Goal: Task Accomplishment & Management: Complete application form

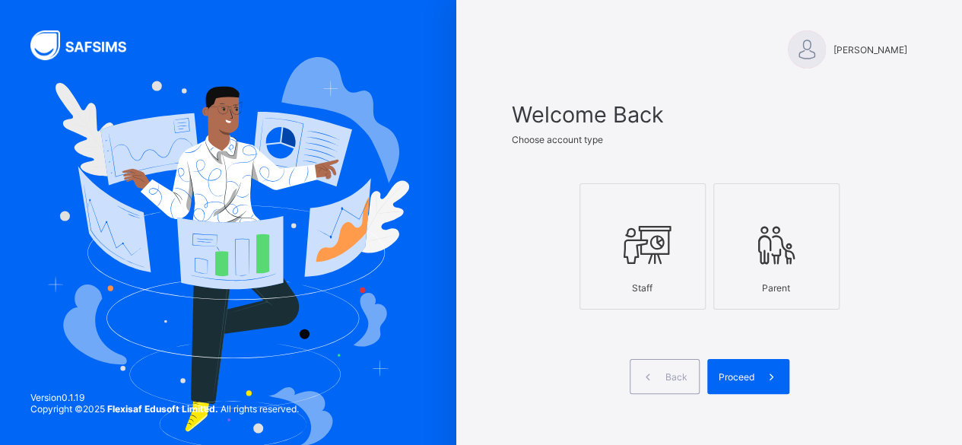
click at [638, 246] on icon at bounding box center [642, 245] width 53 height 46
click at [716, 379] on div "Proceed" at bounding box center [748, 376] width 82 height 35
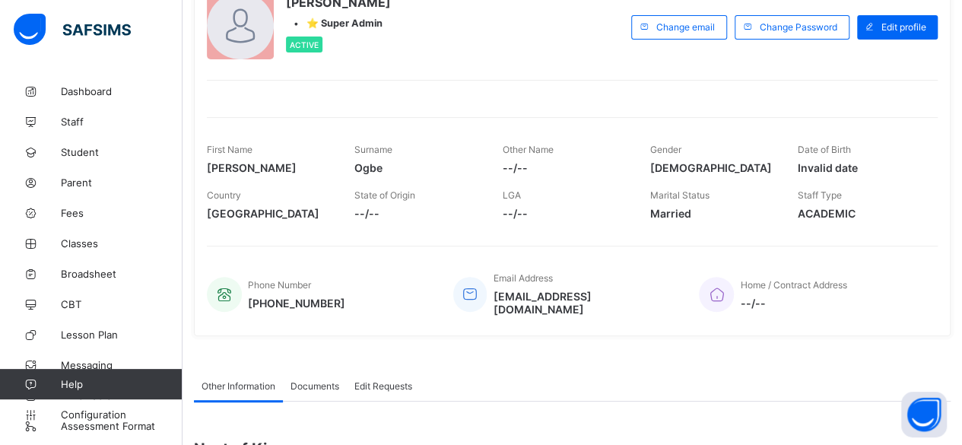
scroll to position [115, 0]
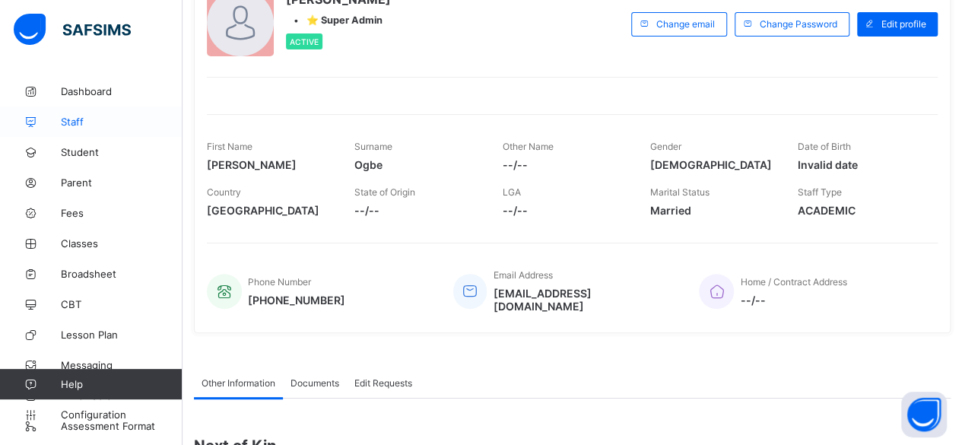
click at [87, 124] on span "Staff" at bounding box center [122, 122] width 122 height 12
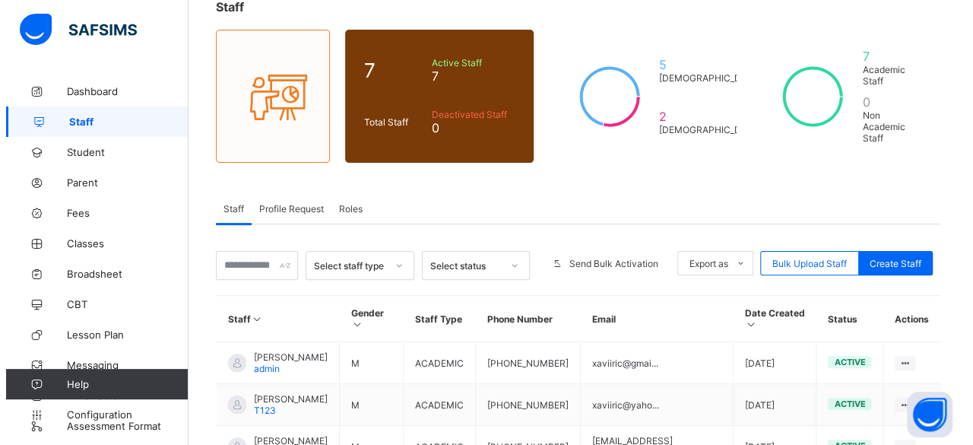
scroll to position [104, 0]
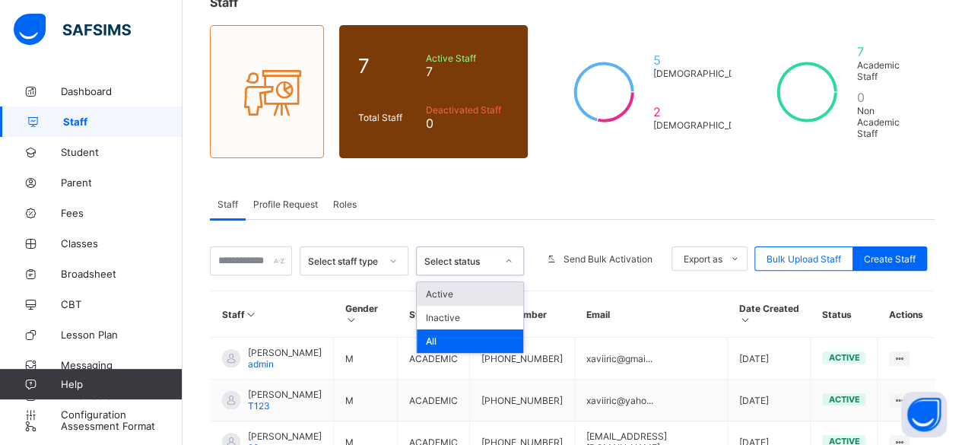
click at [512, 249] on div at bounding box center [509, 261] width 26 height 24
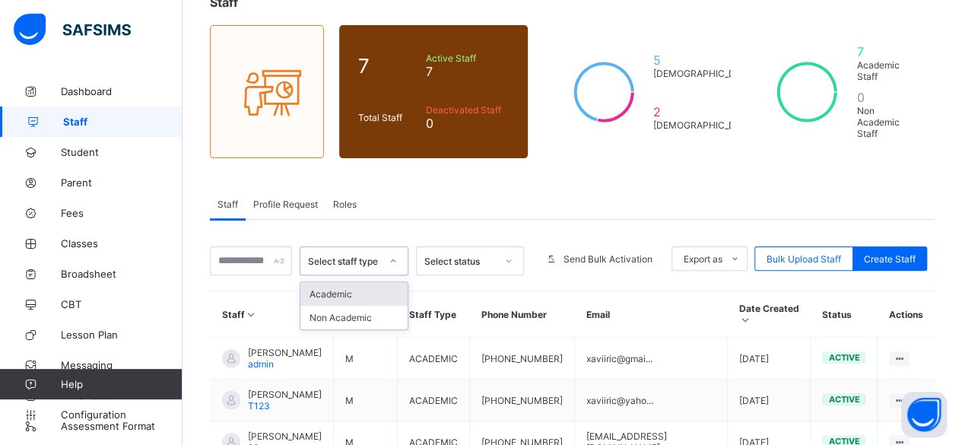
click at [394, 253] on icon at bounding box center [392, 260] width 9 height 15
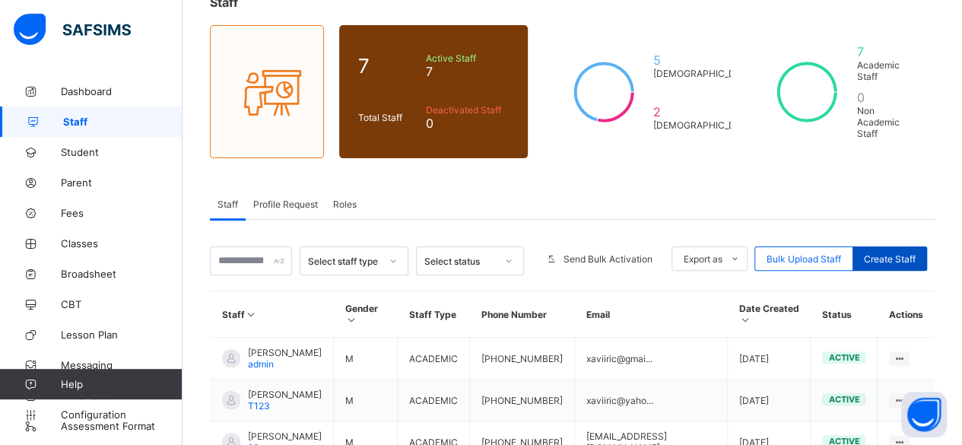
click at [890, 253] on span "Create Staff" at bounding box center [890, 258] width 52 height 11
select select "**"
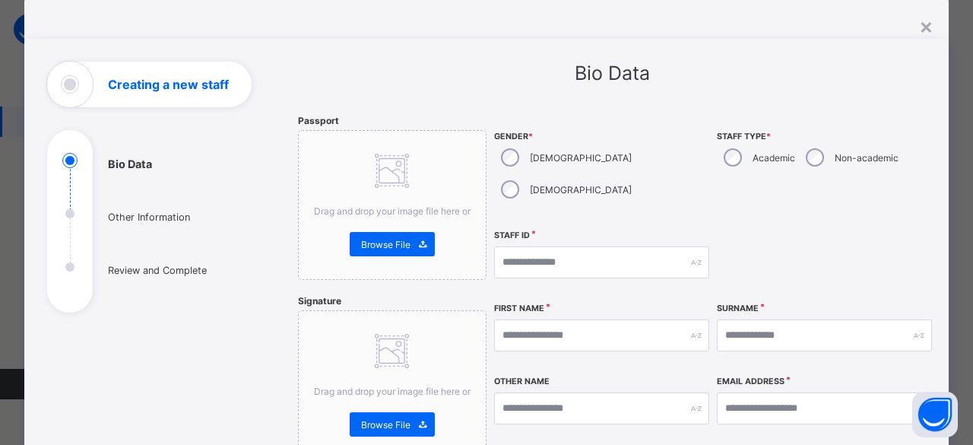
scroll to position [0, 0]
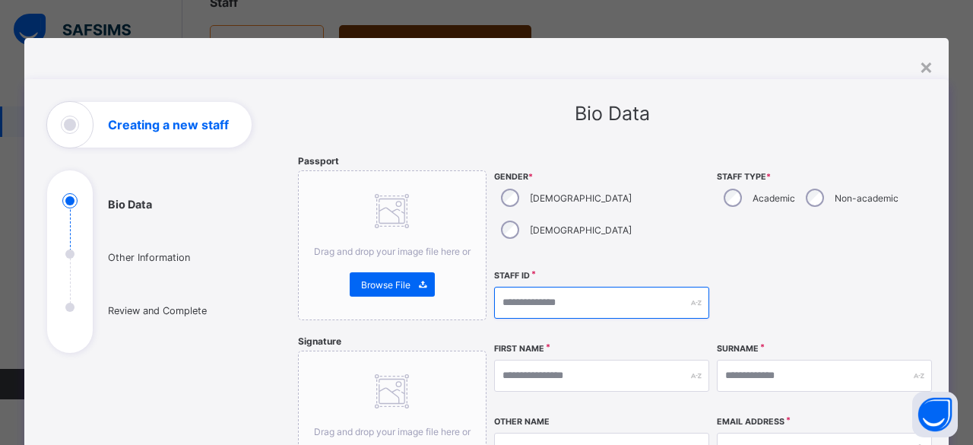
click at [654, 287] on input "text" at bounding box center [601, 303] width 215 height 32
type input "***"
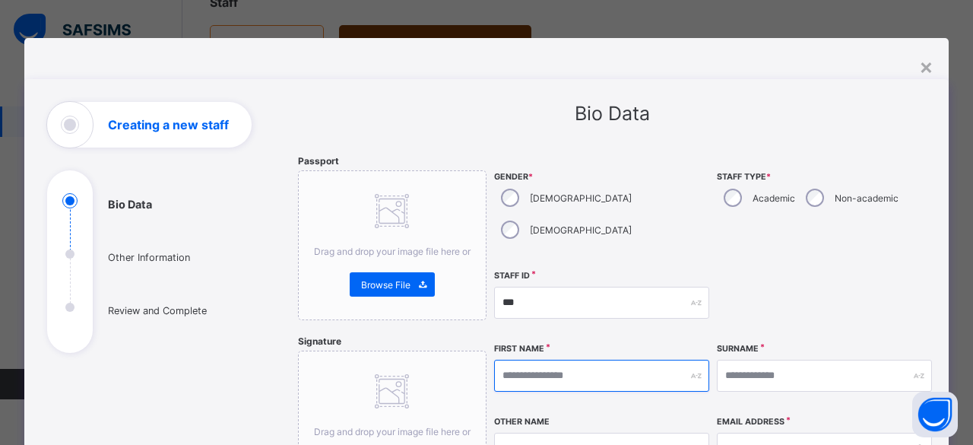
click at [640, 360] on input "text" at bounding box center [601, 376] width 215 height 32
type input "***"
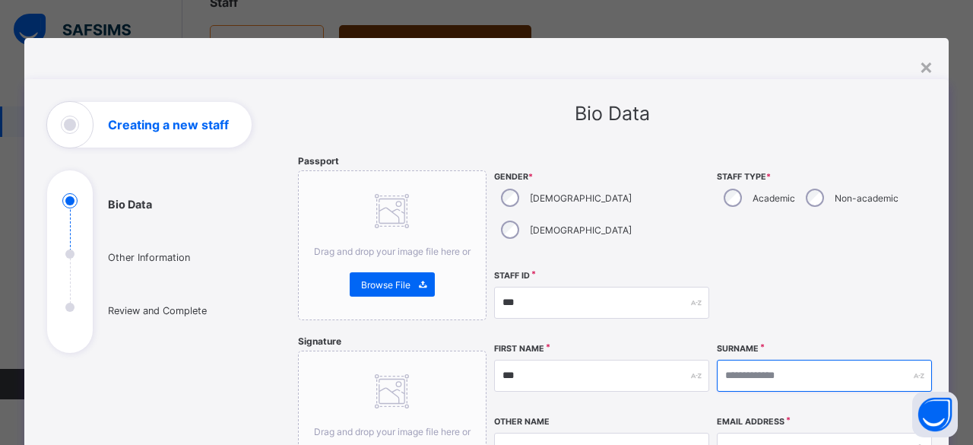
click at [751, 360] on input "text" at bounding box center [824, 376] width 215 height 32
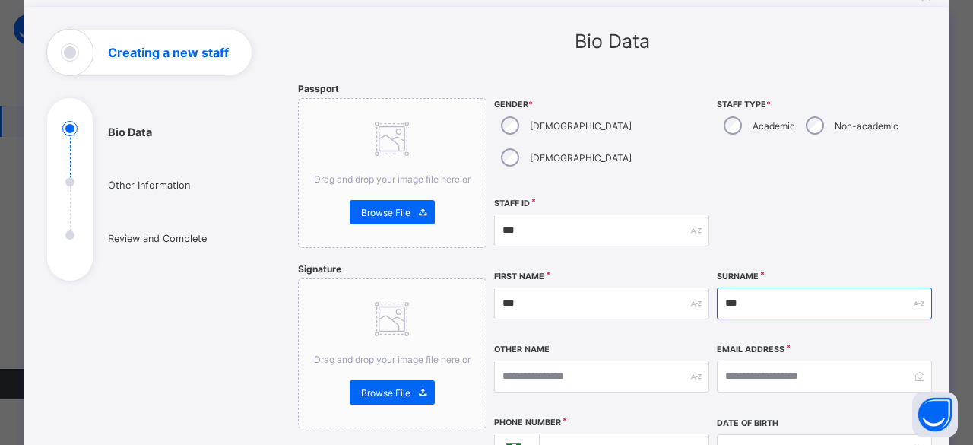
scroll to position [84, 0]
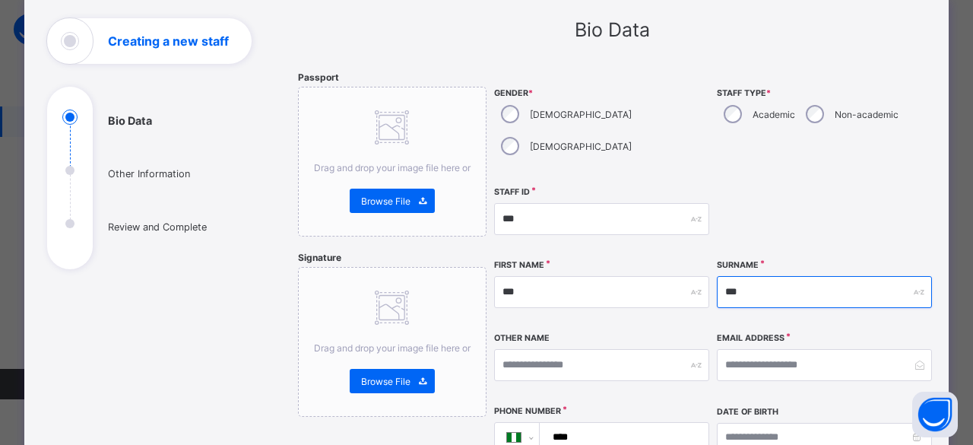
type input "***"
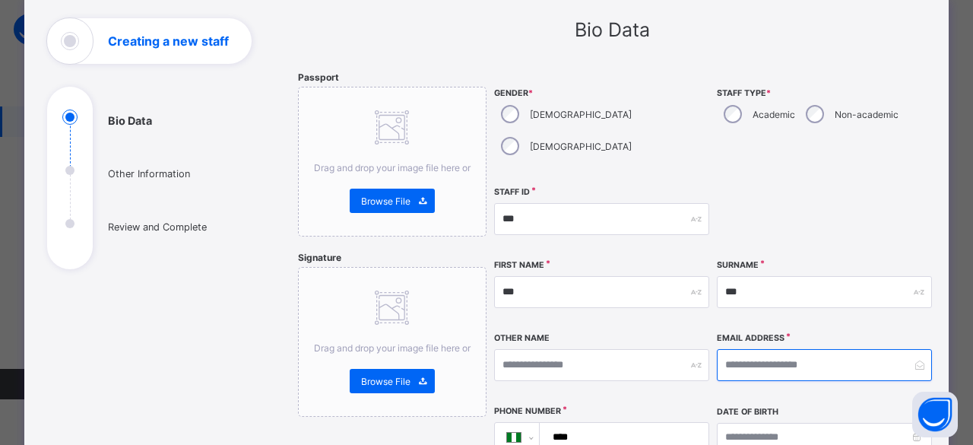
click at [733, 349] on input "email" at bounding box center [824, 365] width 215 height 32
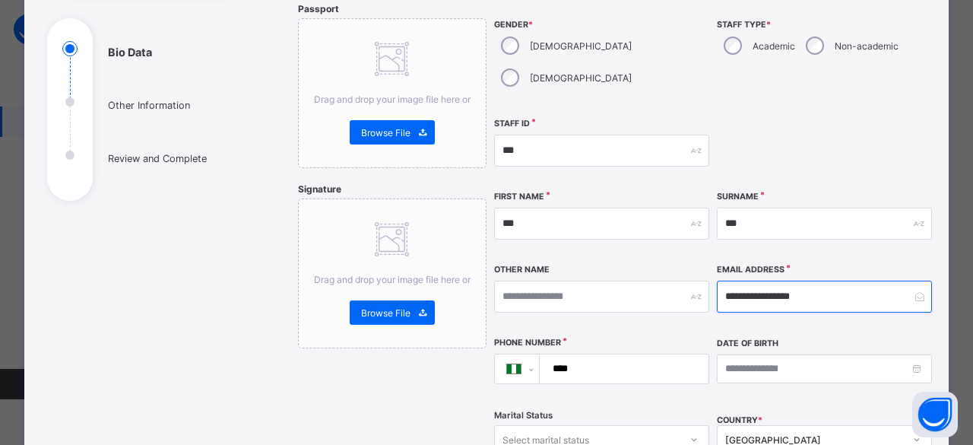
scroll to position [186, 0]
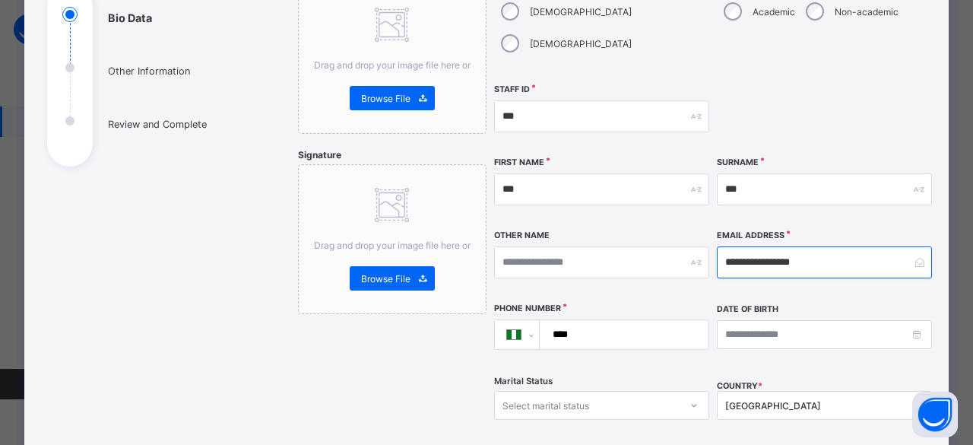
type input "**********"
click at [652, 320] on input "****" at bounding box center [622, 334] width 157 height 29
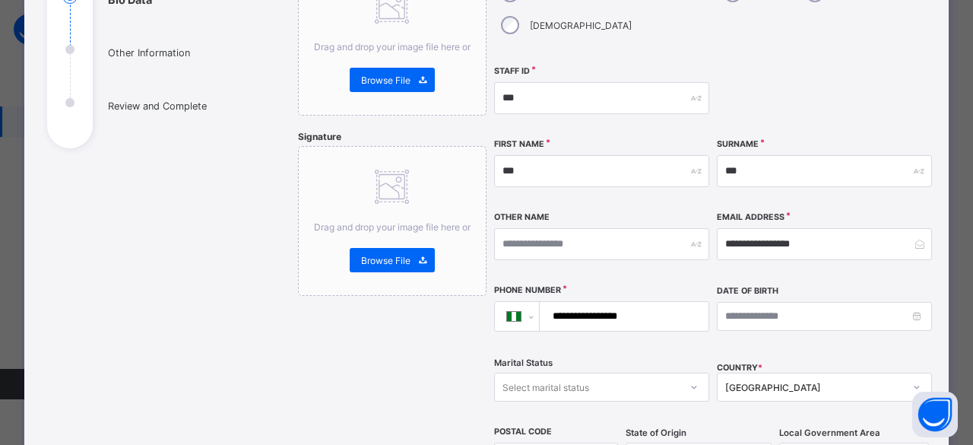
scroll to position [219, 0]
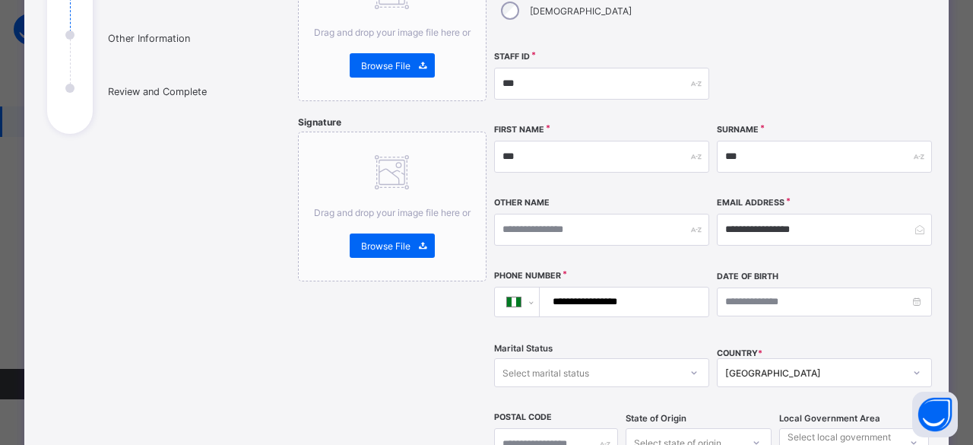
type input "**********"
click at [764, 358] on div "[GEOGRAPHIC_DATA]" at bounding box center [824, 372] width 215 height 29
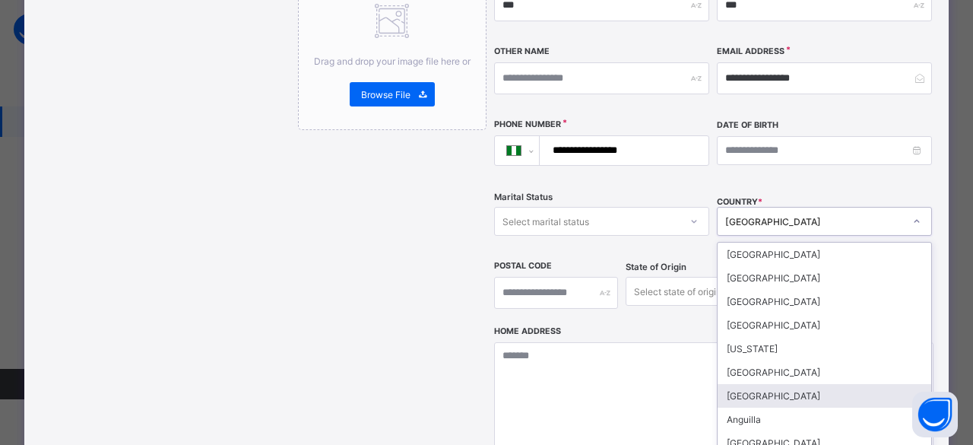
click at [772, 384] on div "[GEOGRAPHIC_DATA]" at bounding box center [825, 396] width 214 height 24
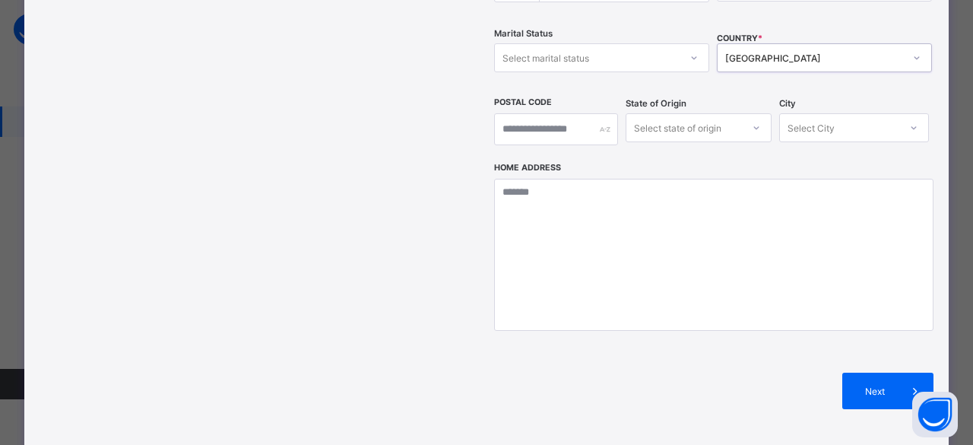
scroll to position [541, 0]
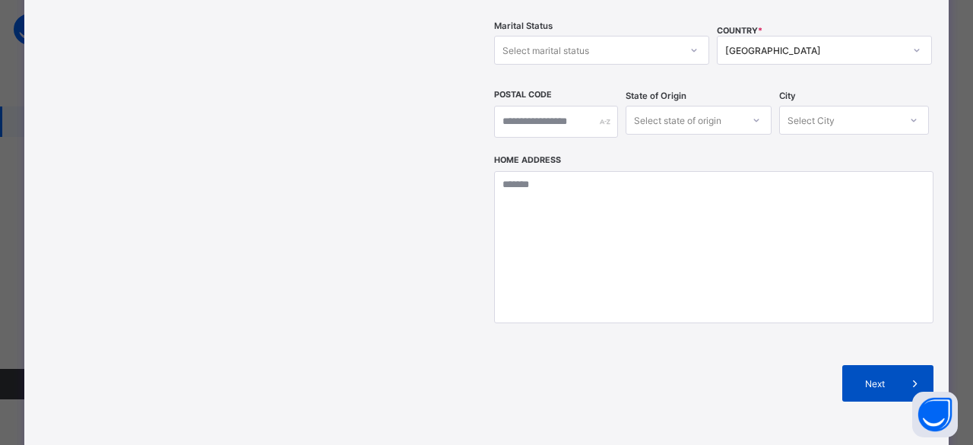
click at [854, 378] on span "Next" at bounding box center [875, 383] width 43 height 11
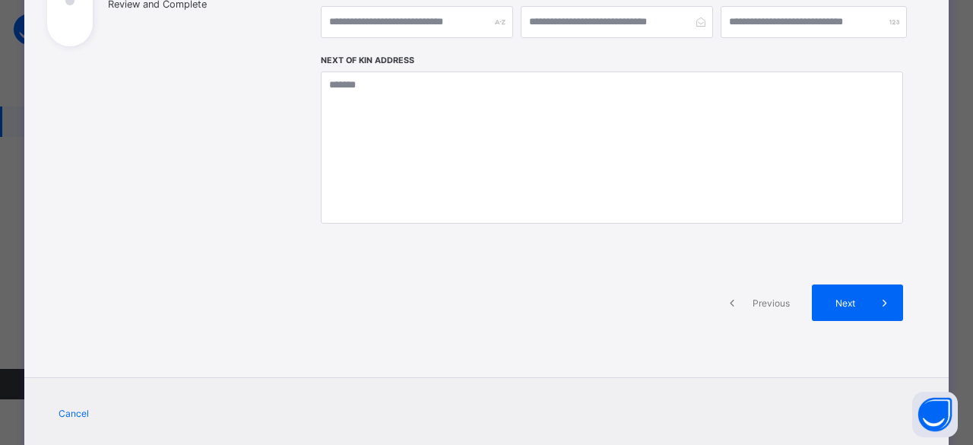
scroll to position [307, 0]
click at [829, 306] on div "Next" at bounding box center [857, 302] width 91 height 36
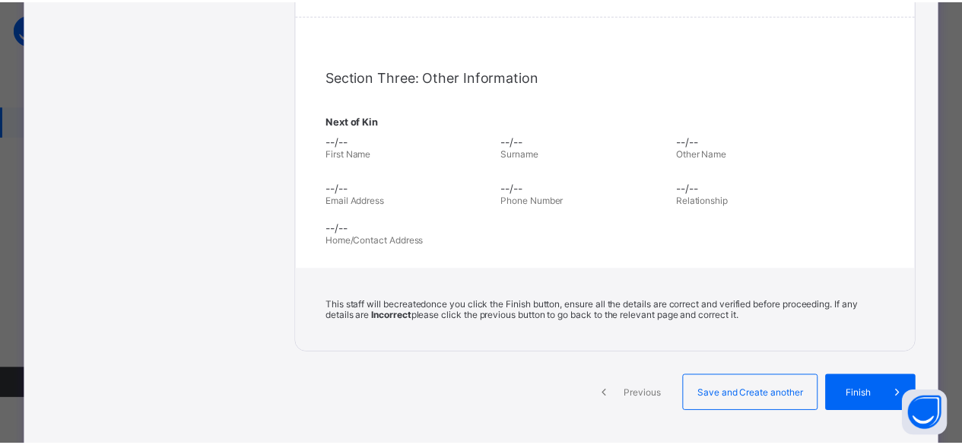
scroll to position [437, 0]
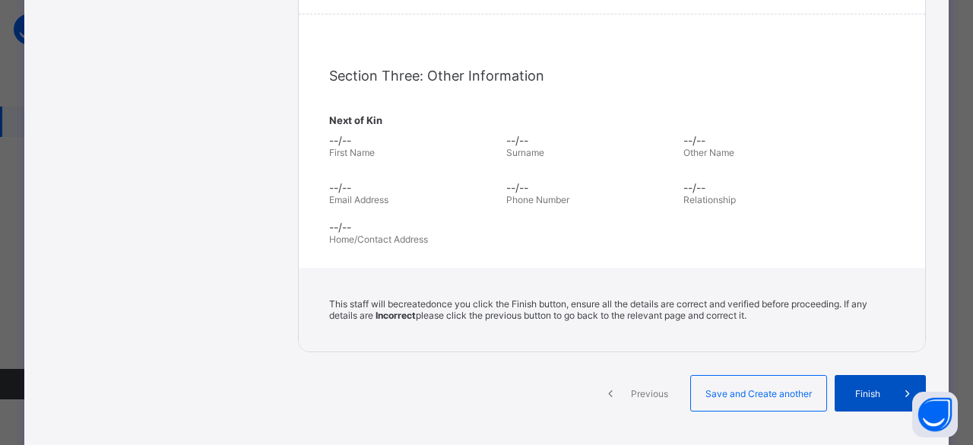
click at [844, 388] on div "Finish" at bounding box center [880, 393] width 91 height 36
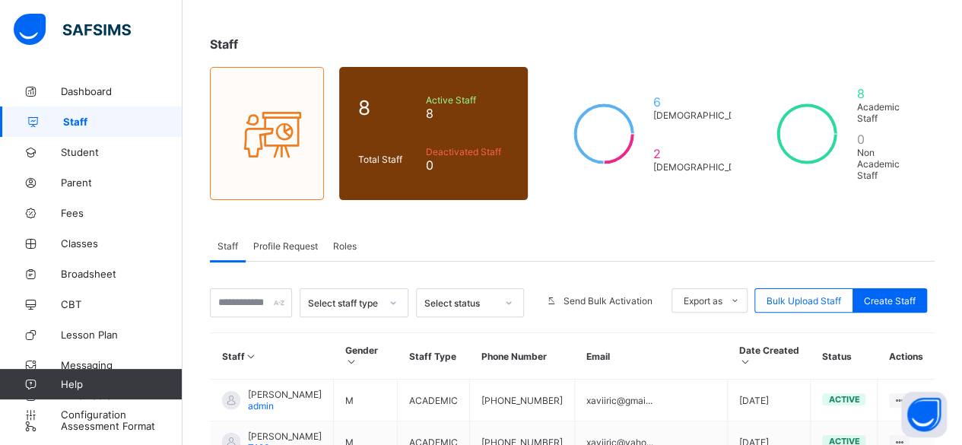
scroll to position [50, 0]
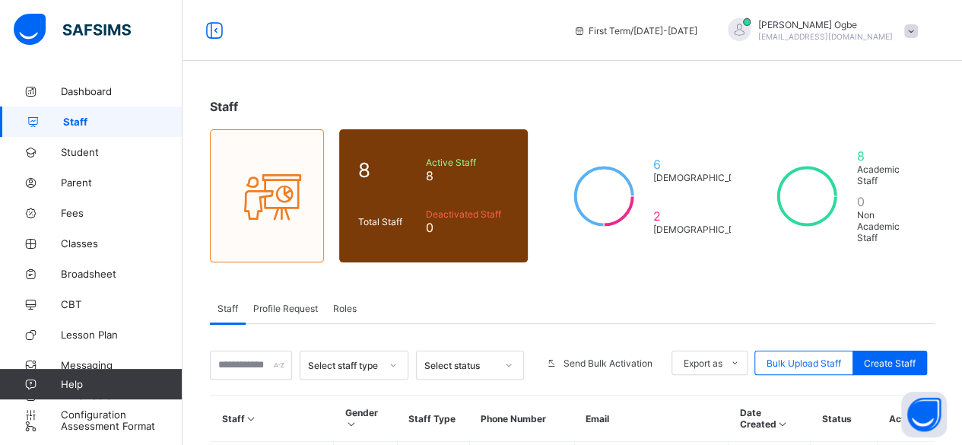
click at [350, 293] on div "Roles" at bounding box center [344, 308] width 39 height 30
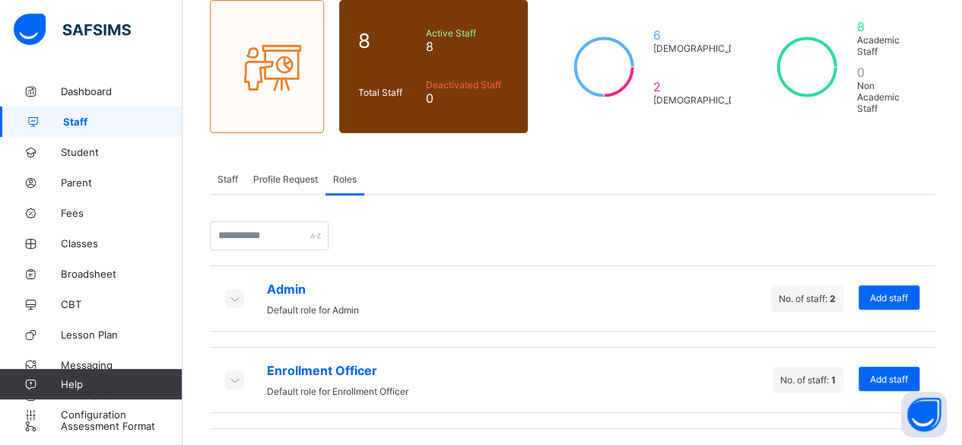
scroll to position [259, 0]
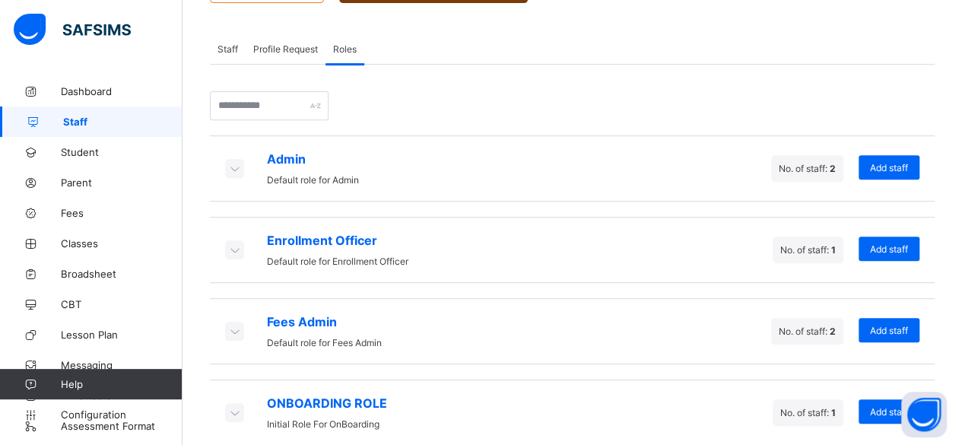
click at [242, 404] on icon at bounding box center [234, 411] width 17 height 15
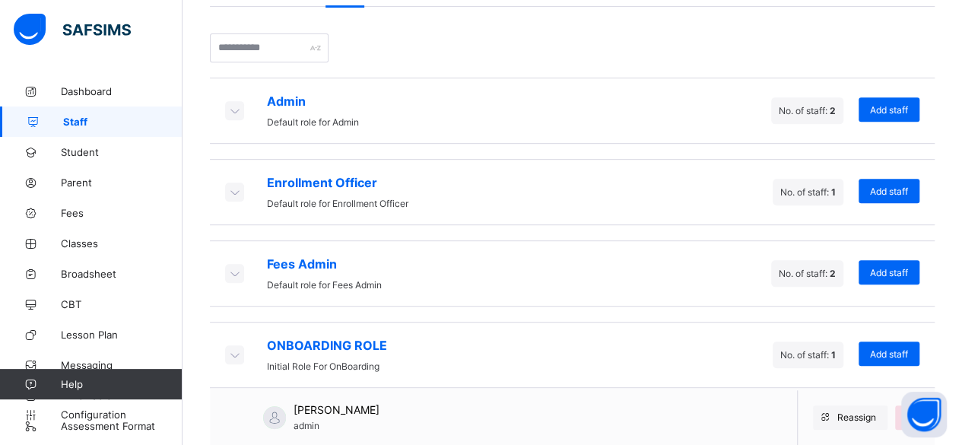
click at [228, 265] on icon at bounding box center [234, 272] width 17 height 15
click at [233, 265] on icon at bounding box center [234, 272] width 17 height 15
click at [230, 265] on icon at bounding box center [234, 272] width 17 height 15
click at [229, 265] on icon at bounding box center [234, 272] width 17 height 15
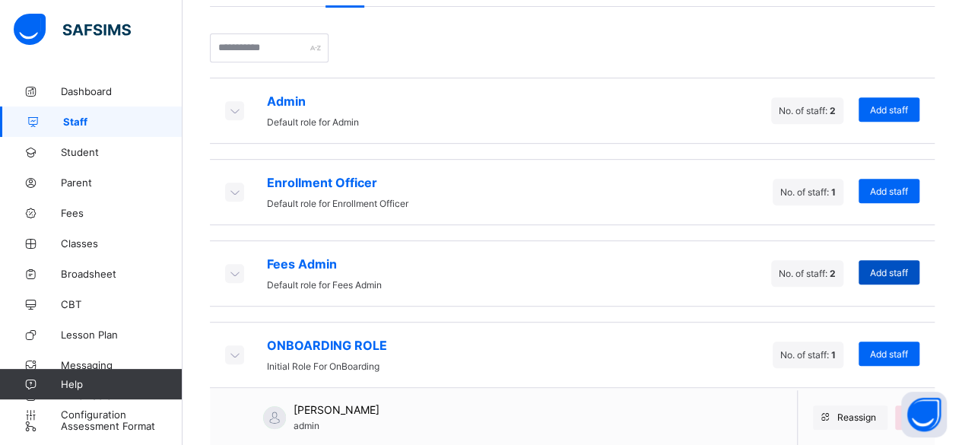
click at [883, 267] on span "Add staff" at bounding box center [889, 272] width 38 height 11
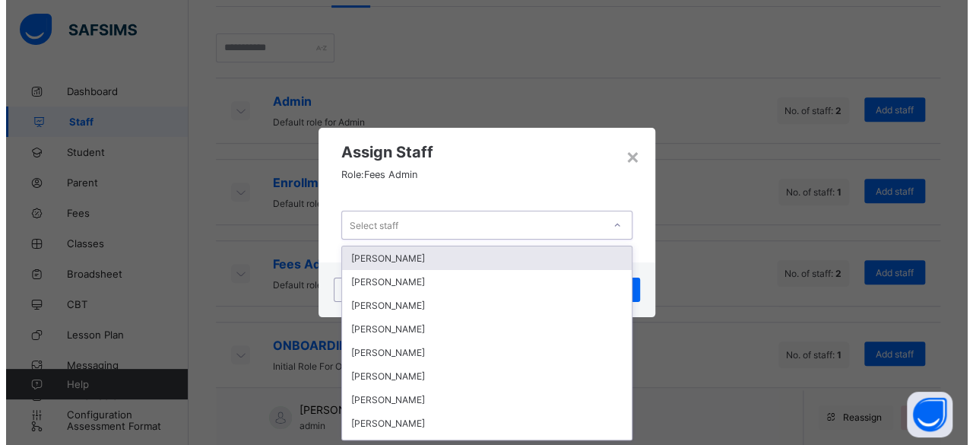
scroll to position [0, 0]
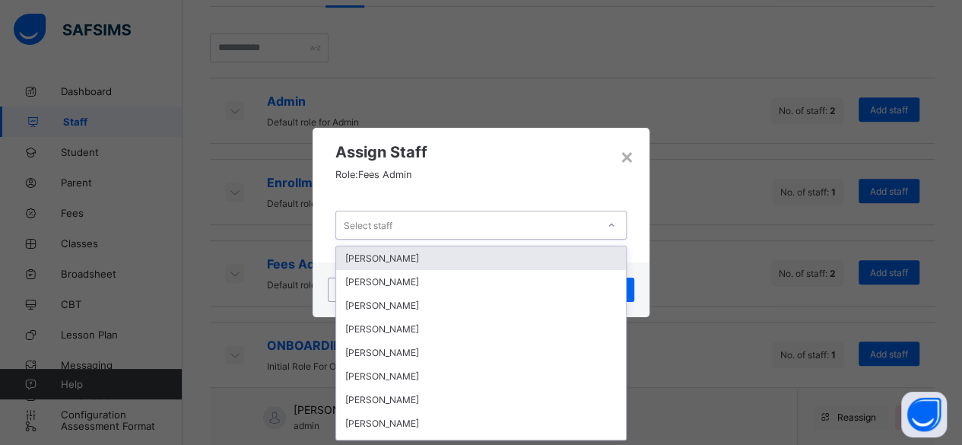
click at [568, 233] on div "Select staff" at bounding box center [466, 224] width 261 height 21
click at [513, 255] on div "Dee Lee" at bounding box center [481, 258] width 290 height 24
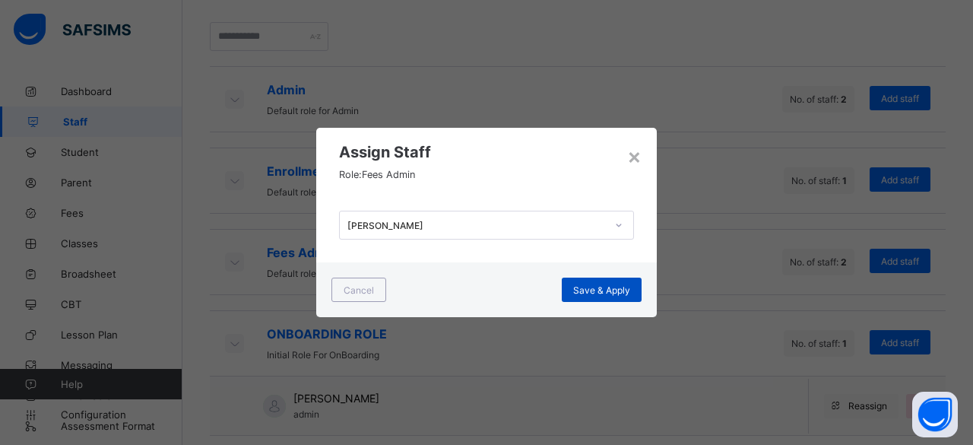
click at [581, 290] on span "Save & Apply" at bounding box center [601, 289] width 57 height 11
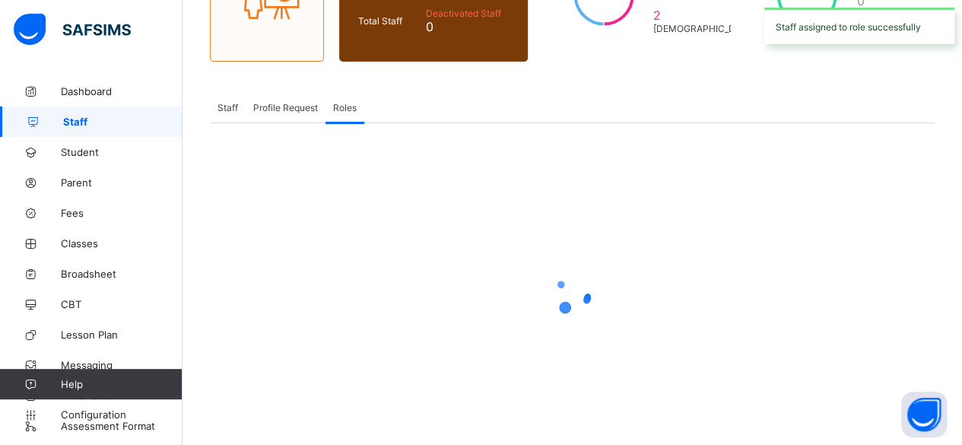
scroll to position [259, 0]
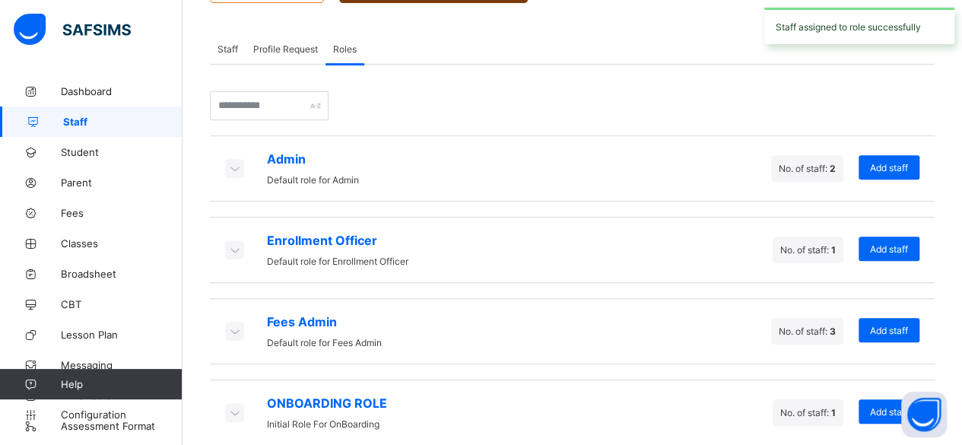
click at [584, 178] on div "Admin Default role for Admin No. of staff: 2 Add staff" at bounding box center [572, 168] width 725 height 66
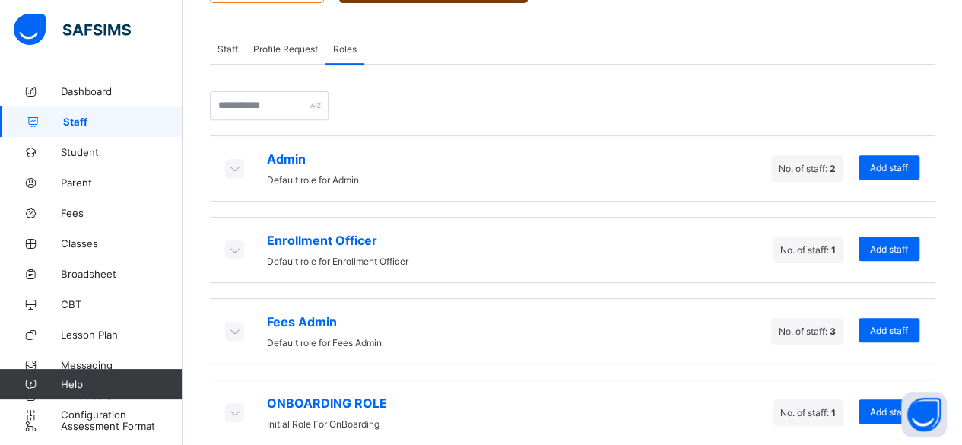
click at [224, 154] on div "Admin Default role for Admin No. of staff: 2 Add staff" at bounding box center [572, 168] width 725 height 66
click at [235, 160] on icon at bounding box center [234, 167] width 17 height 15
click at [886, 162] on span "Add staff" at bounding box center [889, 167] width 38 height 11
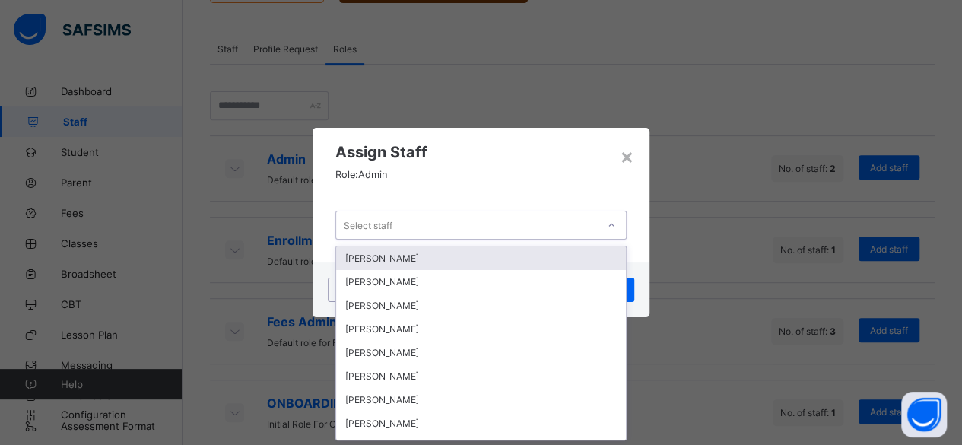
scroll to position [0, 0]
click at [611, 229] on icon at bounding box center [611, 224] width 9 height 15
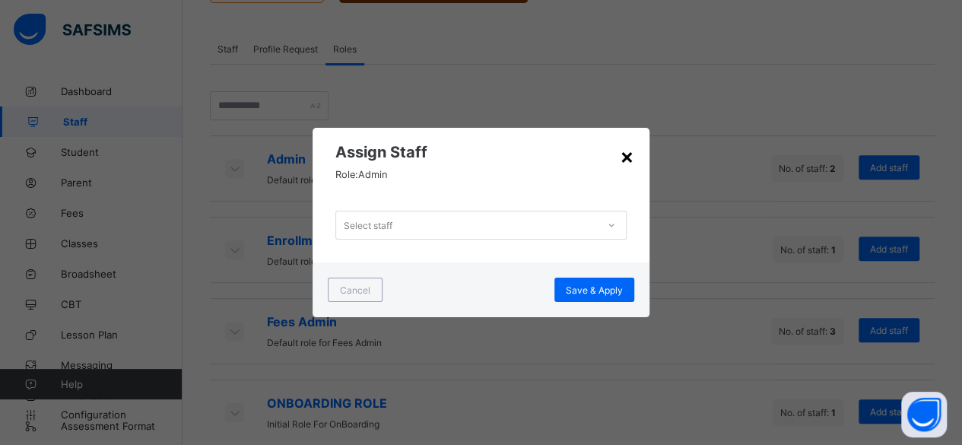
click at [626, 158] on div "×" at bounding box center [627, 156] width 14 height 26
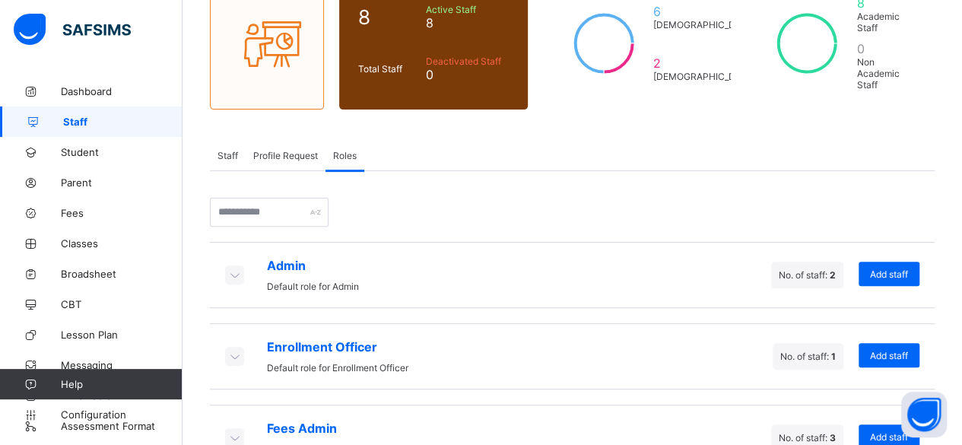
scroll to position [152, 0]
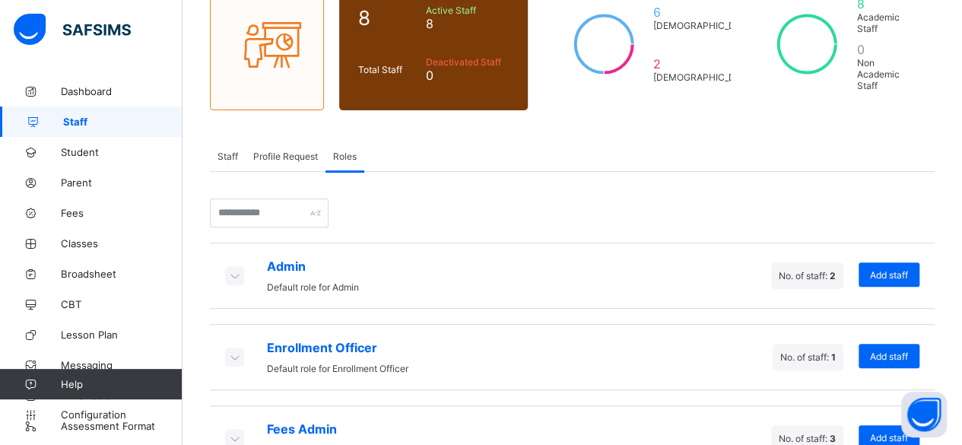
click at [290, 151] on span "Profile Request" at bounding box center [285, 156] width 65 height 11
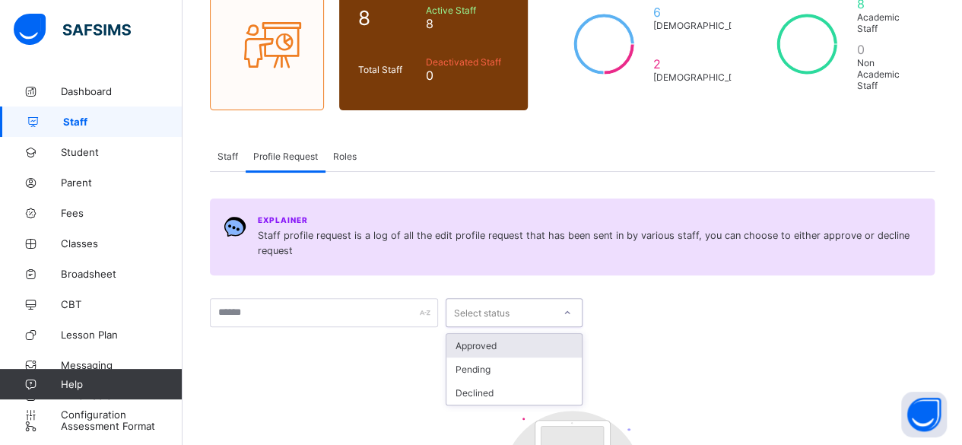
click at [491, 298] on div "Select status" at bounding box center [481, 312] width 55 height 29
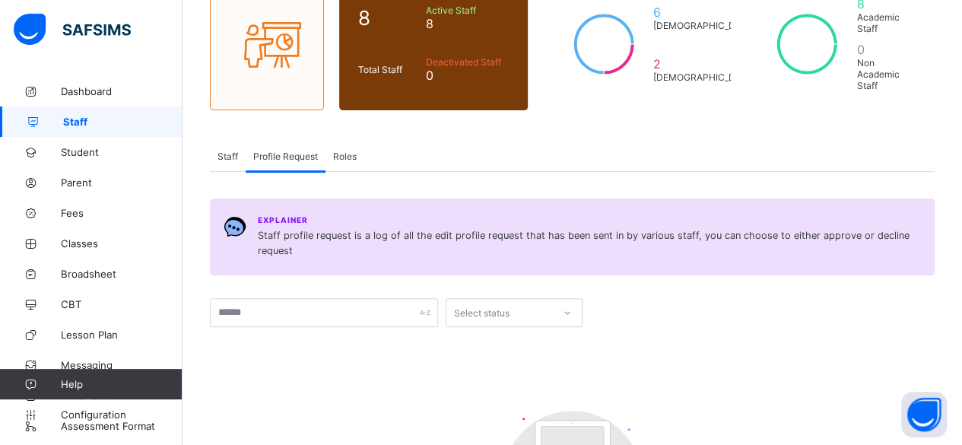
click at [216, 146] on div "Staff" at bounding box center [228, 156] width 36 height 30
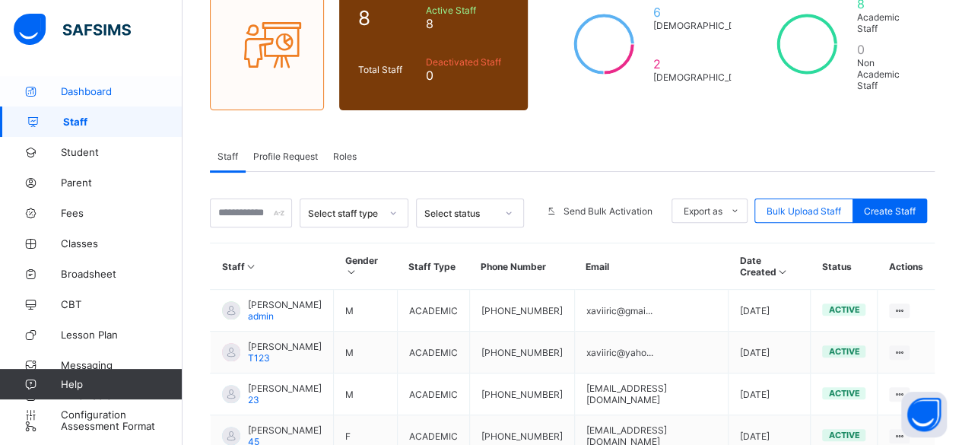
click at [71, 97] on span "Dashboard" at bounding box center [122, 91] width 122 height 12
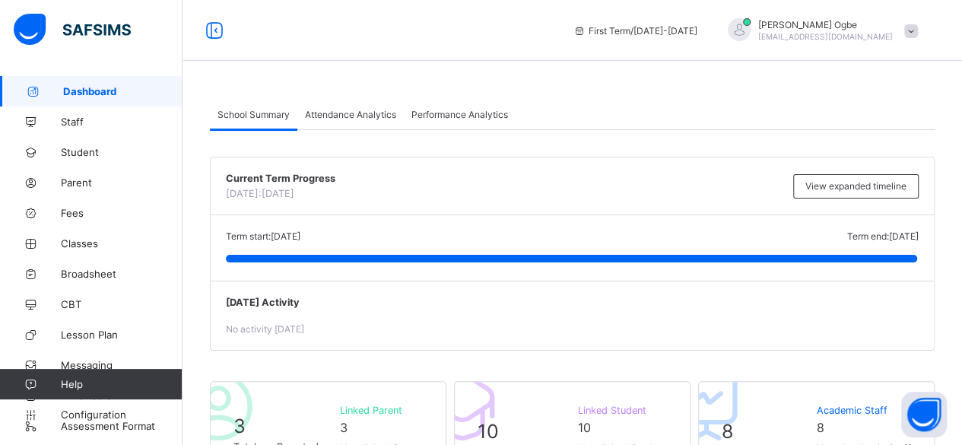
click at [350, 125] on div "Attendance Analytics" at bounding box center [350, 114] width 106 height 30
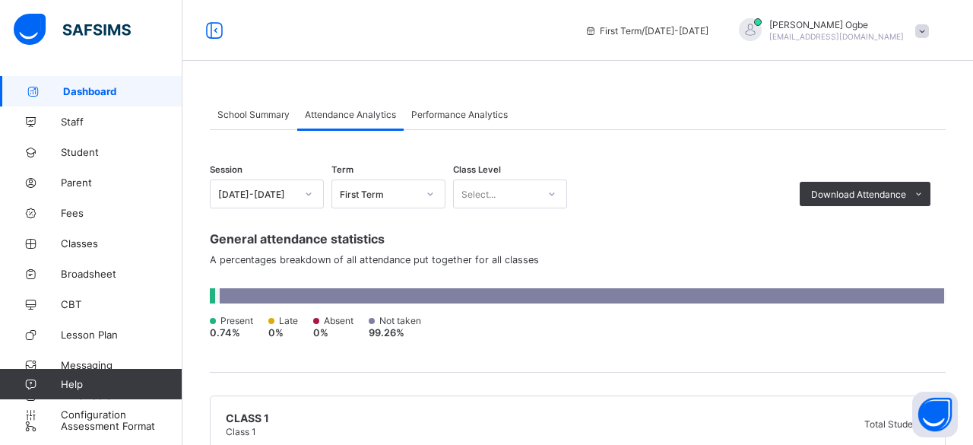
click at [456, 119] on div "Performance Analytics" at bounding box center [460, 114] width 112 height 30
